Goal: Task Accomplishment & Management: Use online tool/utility

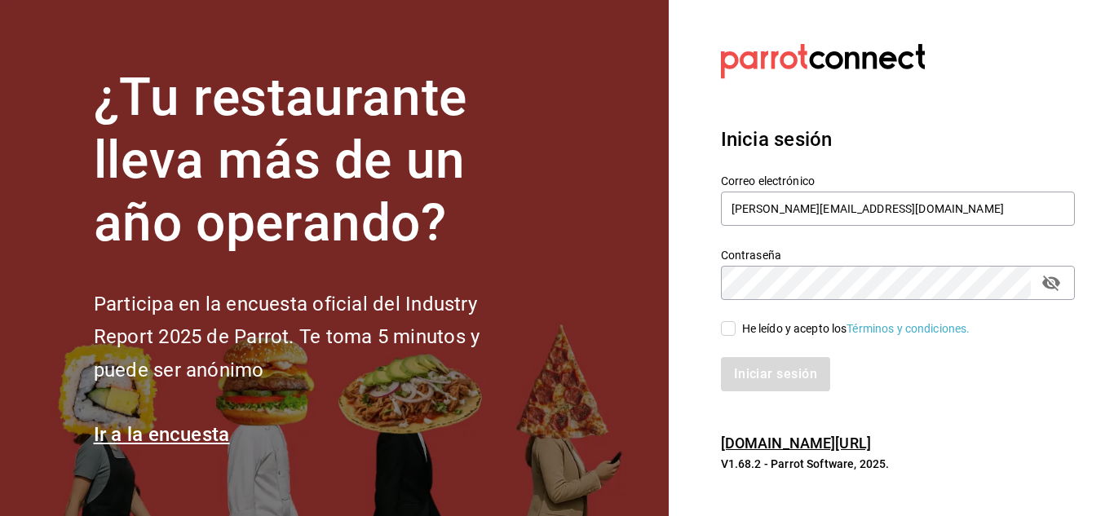
click at [730, 330] on input "He leído y acepto los Términos y condiciones." at bounding box center [728, 328] width 15 height 15
checkbox input "true"
click at [762, 372] on button "Iniciar sesión" at bounding box center [776, 374] width 111 height 34
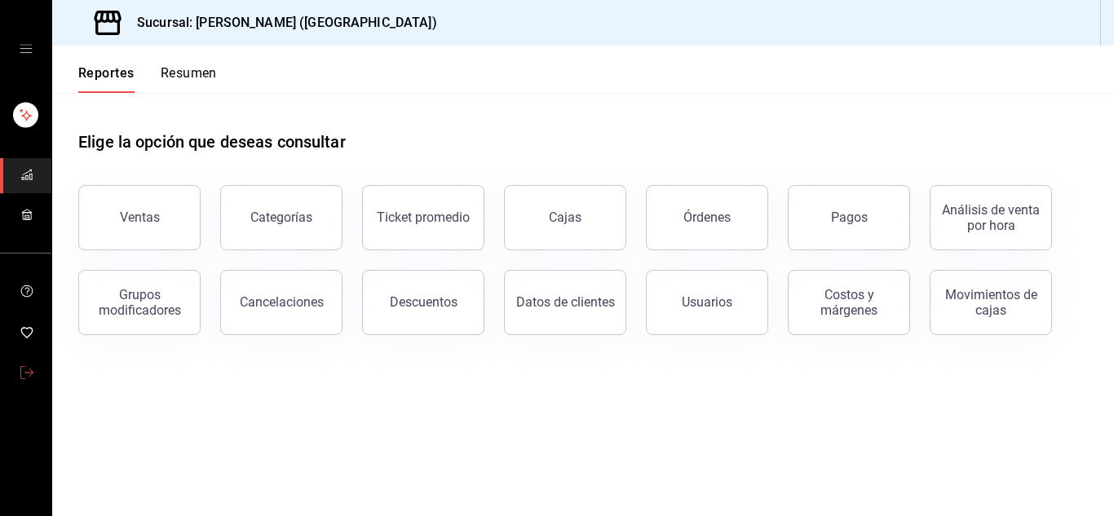
click at [24, 375] on icon "mailbox folders" at bounding box center [26, 372] width 13 height 13
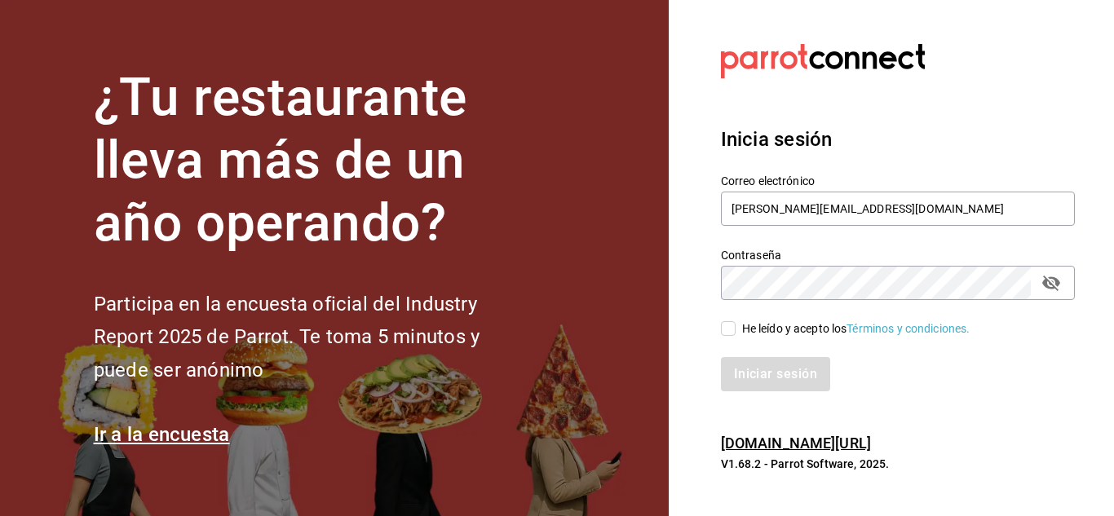
click at [731, 330] on input "He leído y acepto los Términos y condiciones." at bounding box center [728, 328] width 15 height 15
checkbox input "true"
click at [774, 375] on button "Iniciar sesión" at bounding box center [776, 374] width 111 height 34
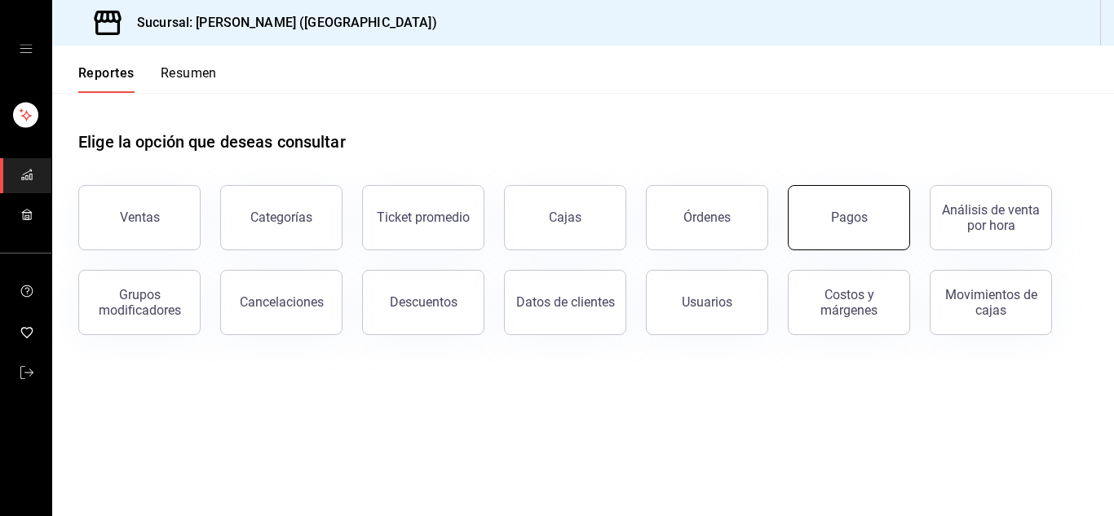
click at [847, 235] on button "Pagos" at bounding box center [849, 217] width 122 height 65
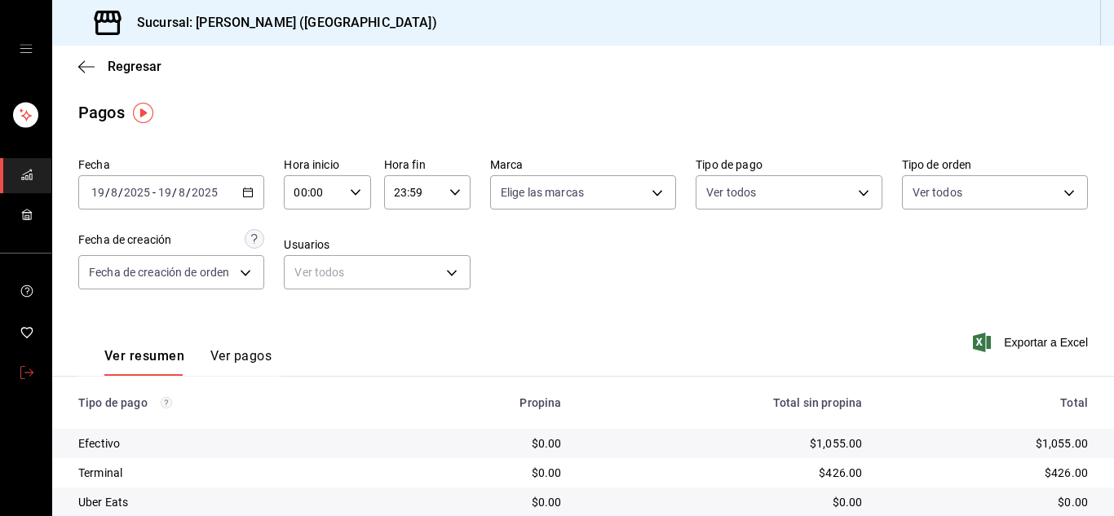
click at [29, 364] on span "mailbox folders" at bounding box center [26, 374] width 13 height 22
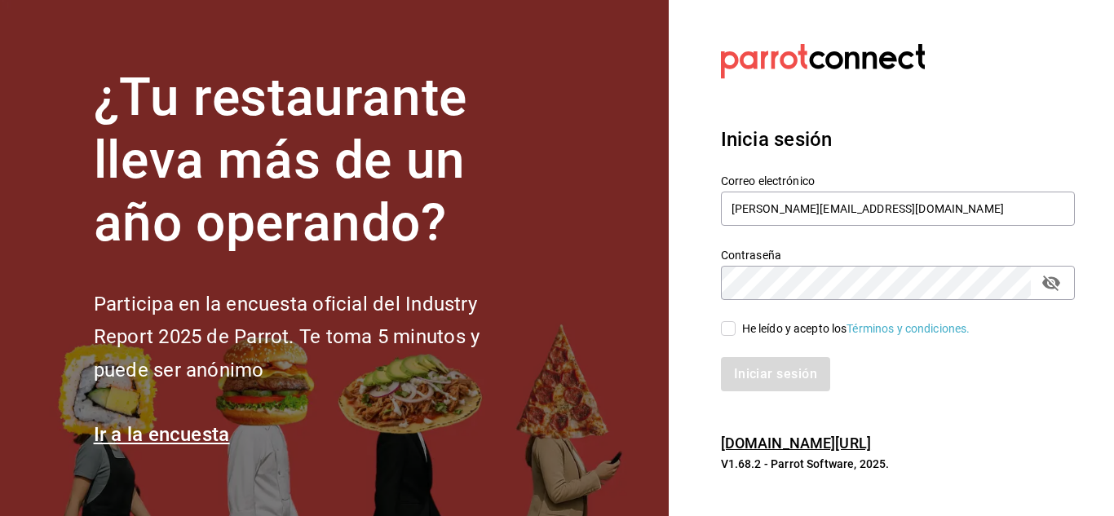
click at [731, 331] on input "He leído y acepto los Términos y condiciones." at bounding box center [728, 328] width 15 height 15
checkbox input "true"
click at [775, 388] on button "Iniciar sesión" at bounding box center [776, 374] width 111 height 34
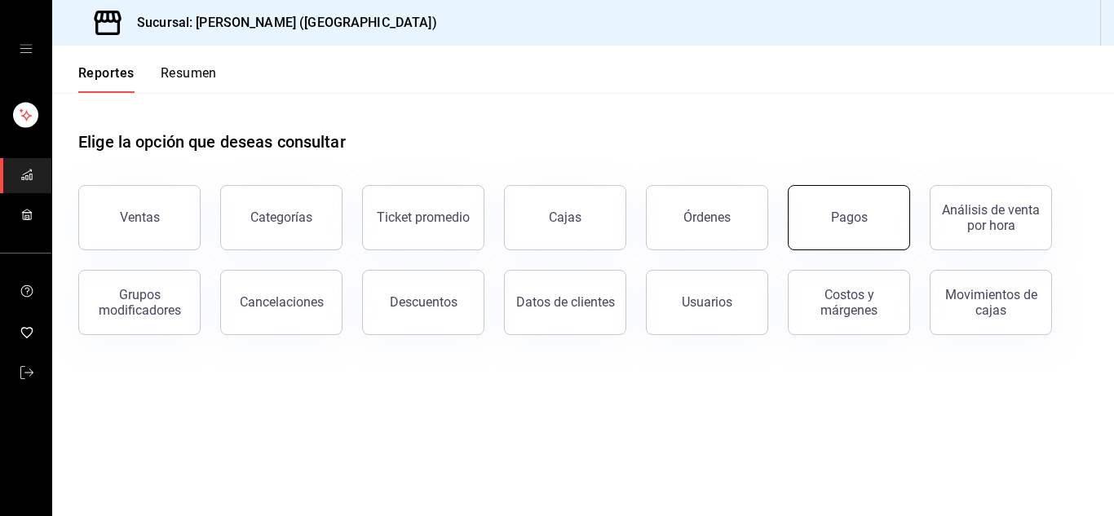
click at [874, 207] on button "Pagos" at bounding box center [849, 217] width 122 height 65
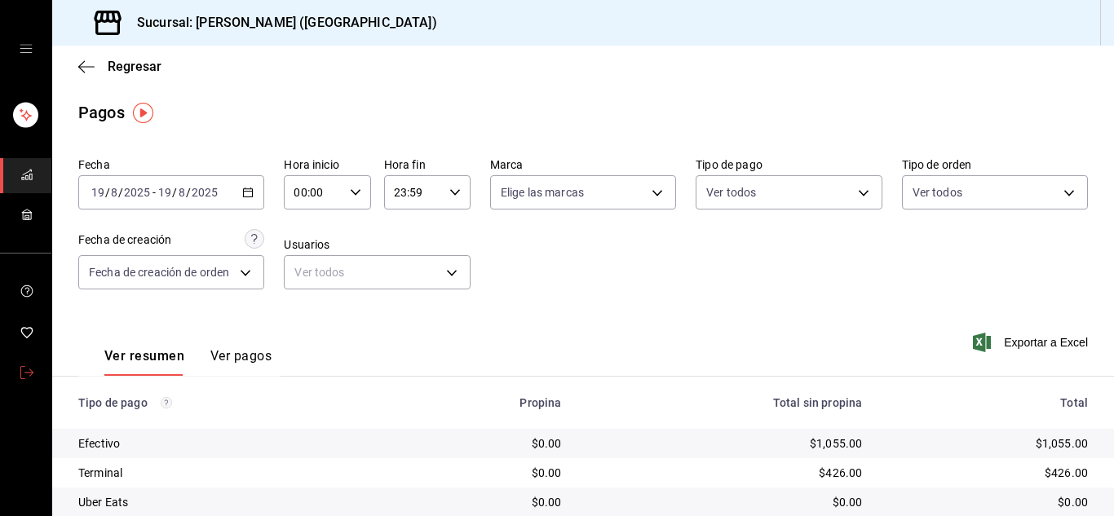
click at [15, 371] on link "mailbox folders" at bounding box center [25, 373] width 51 height 35
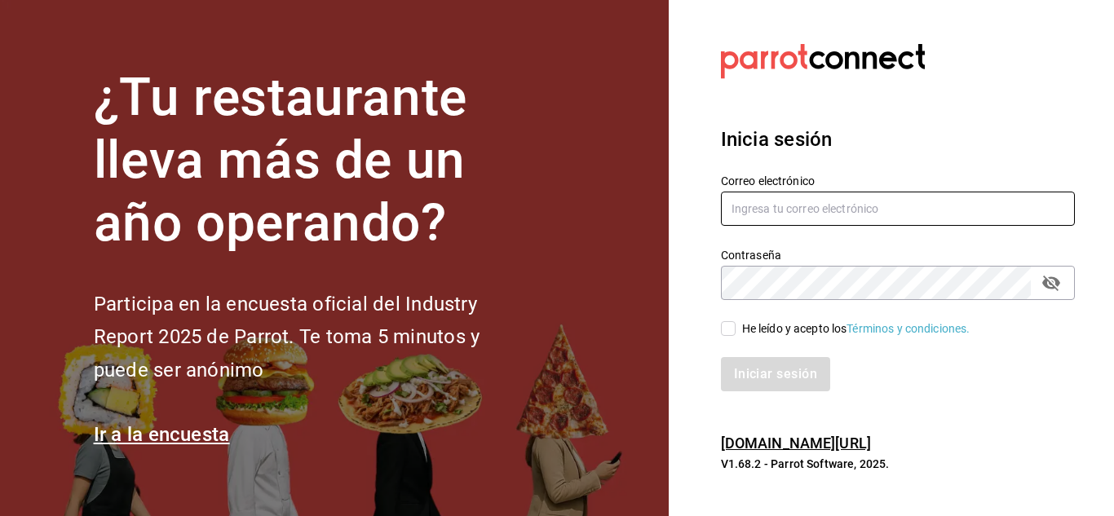
type input "urbina.kenia2010@gmail.com"
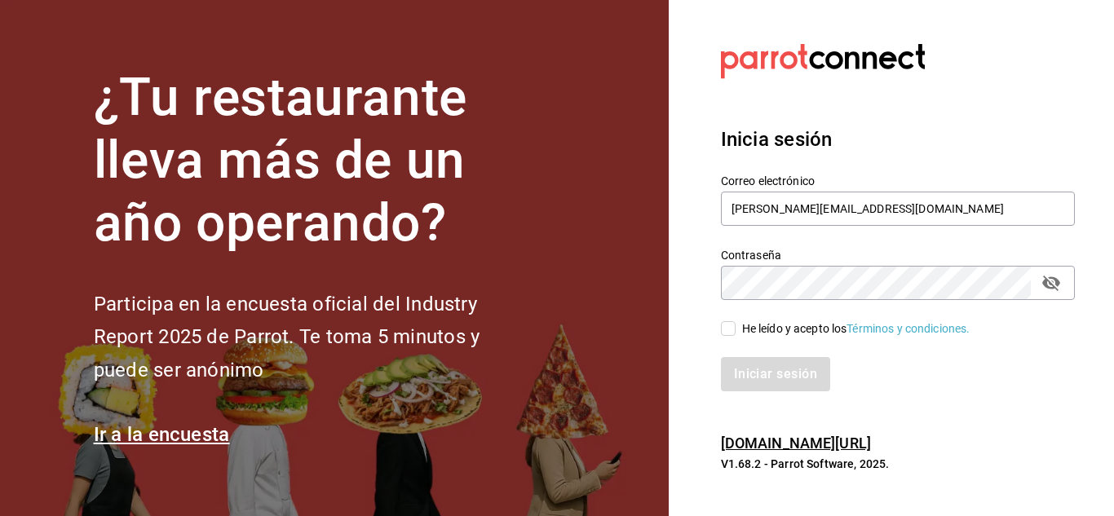
click at [725, 330] on input "He leído y acepto los Términos y condiciones." at bounding box center [728, 328] width 15 height 15
checkbox input "true"
click at [757, 379] on button "Iniciar sesión" at bounding box center [776, 374] width 111 height 34
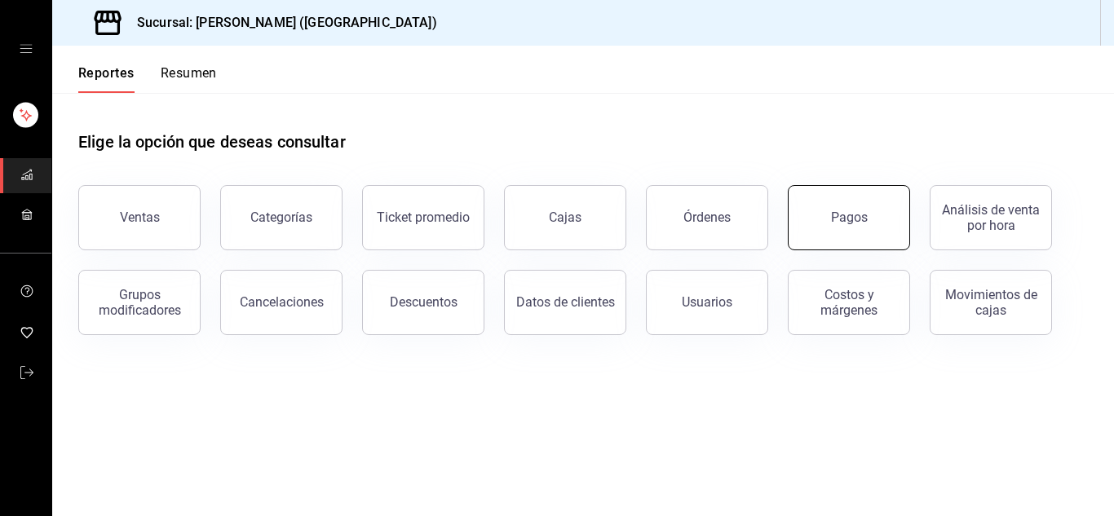
click at [869, 230] on button "Pagos" at bounding box center [849, 217] width 122 height 65
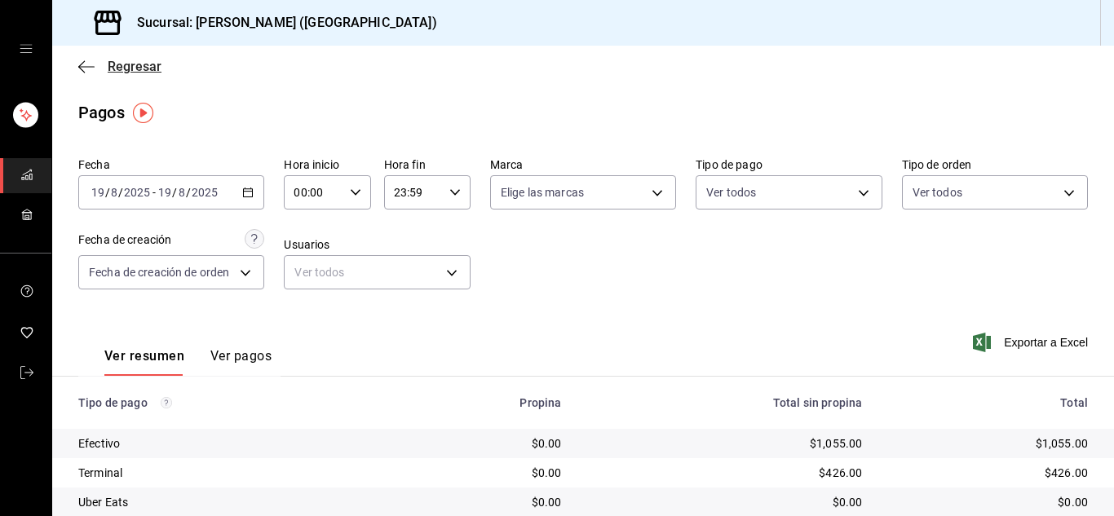
click at [89, 65] on icon "button" at bounding box center [86, 67] width 16 height 15
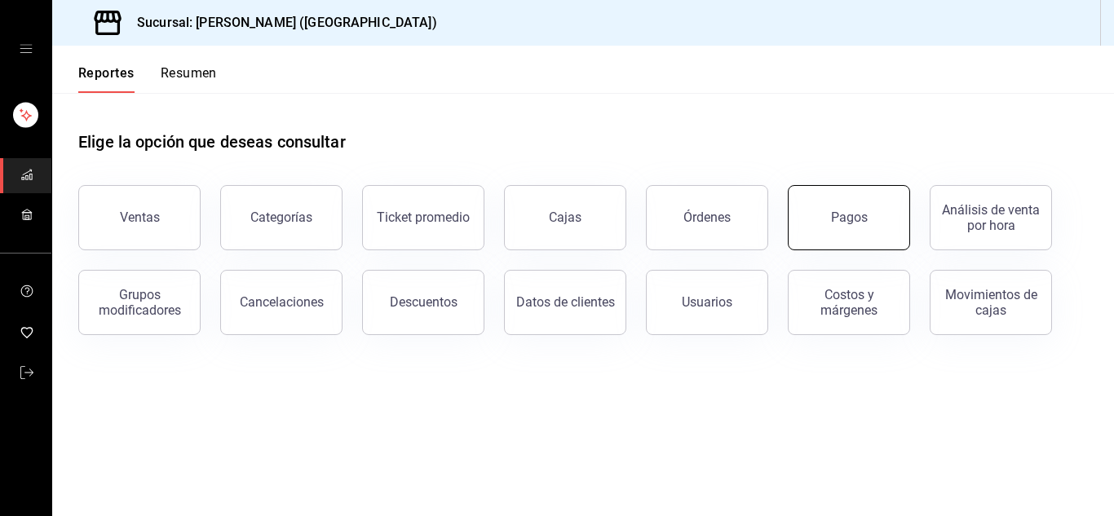
click at [847, 219] on div "Pagos" at bounding box center [849, 217] width 37 height 15
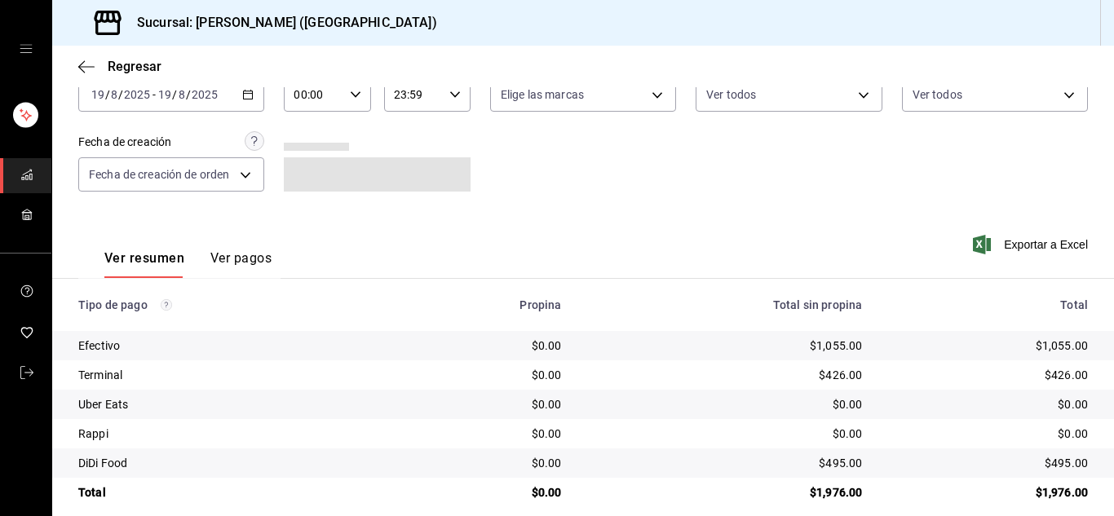
scroll to position [116, 0]
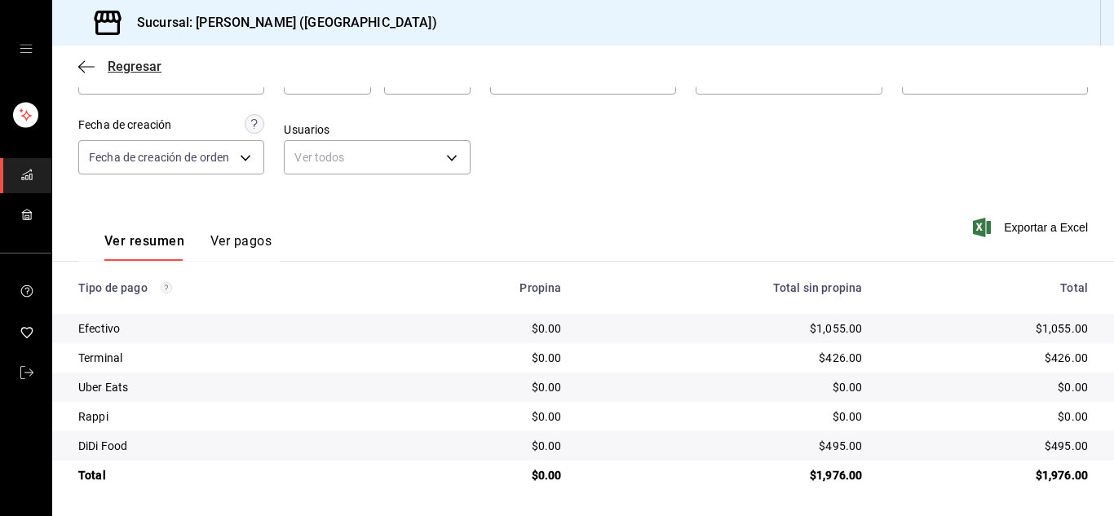
click at [80, 70] on icon "button" at bounding box center [86, 67] width 16 height 15
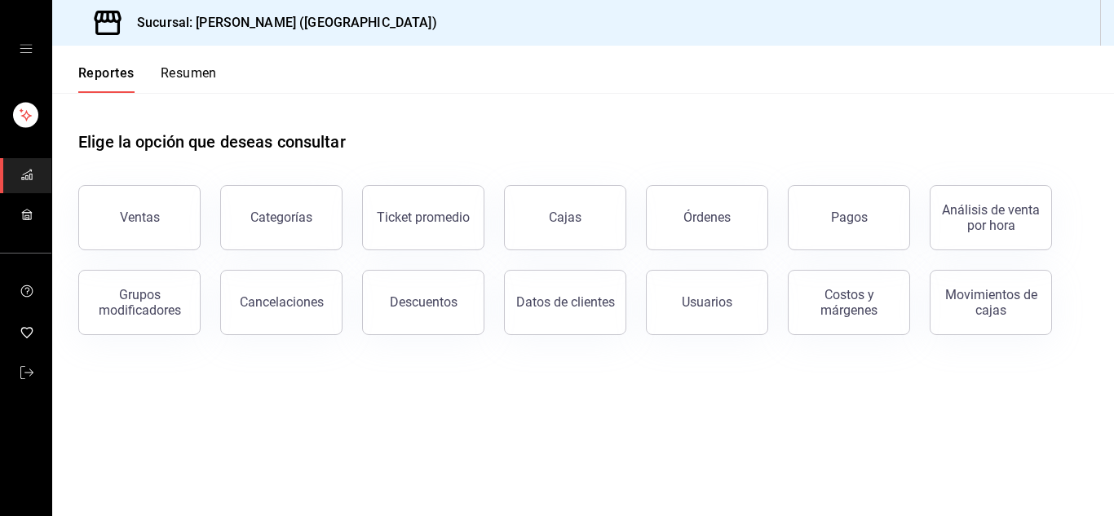
click at [381, 458] on main "Elige la opción que deseas consultar Ventas Categorías Ticket promedio Cajas Ór…" at bounding box center [583, 304] width 1062 height 423
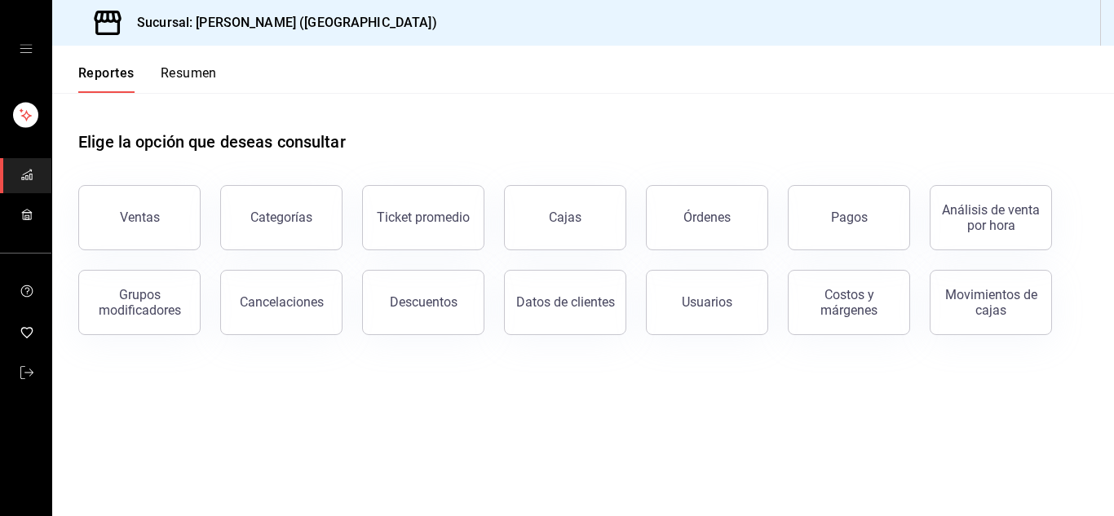
click at [381, 458] on main "Elige la opción que deseas consultar Ventas Categorías Ticket promedio Cajas Ór…" at bounding box center [583, 304] width 1062 height 423
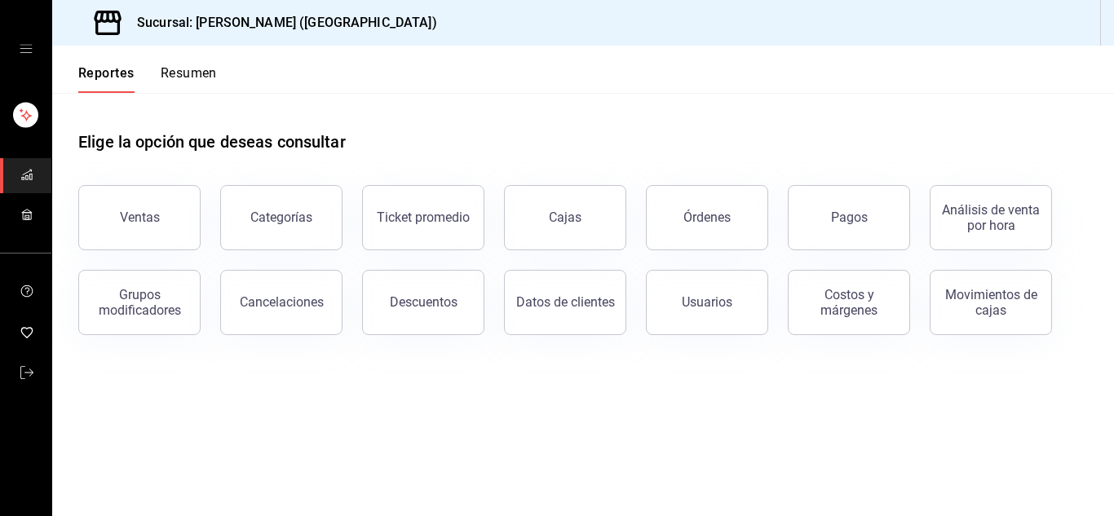
click at [381, 458] on main "Elige la opción que deseas consultar Ventas Categorías Ticket promedio Cajas Ór…" at bounding box center [583, 304] width 1062 height 423
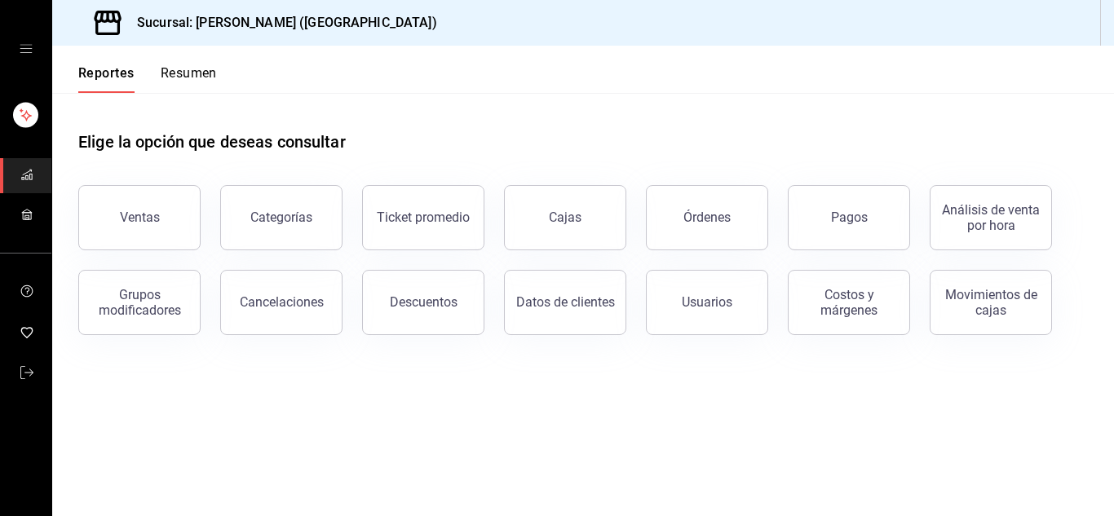
click at [381, 458] on main "Elige la opción que deseas consultar Ventas Categorías Ticket promedio Cajas Ór…" at bounding box center [583, 304] width 1062 height 423
